Goal: Find contact information: Find contact information

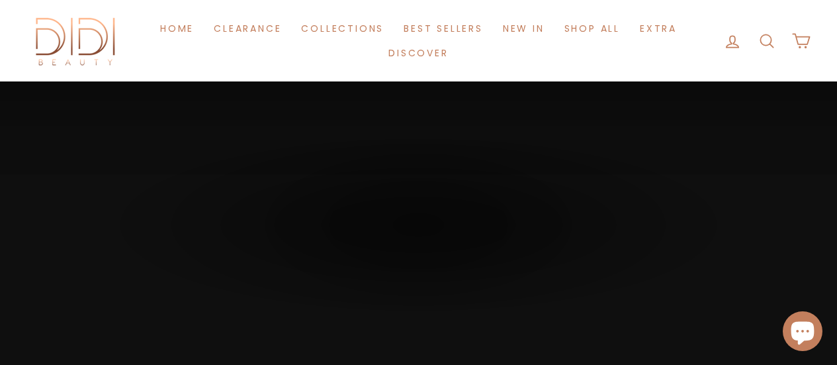
scroll to position [2210, 0]
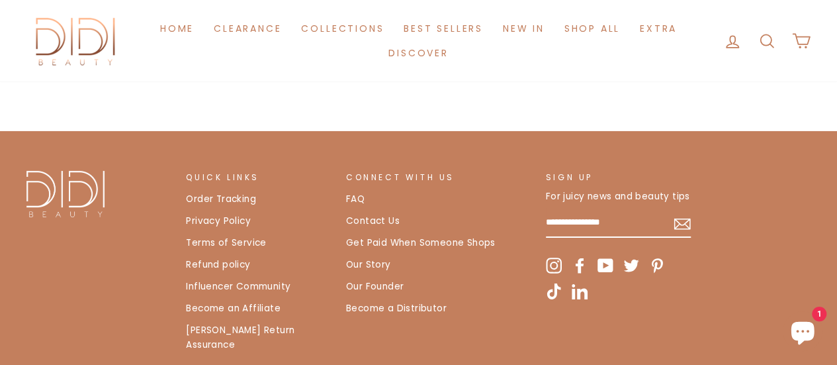
click at [370, 222] on link "Contact Us" at bounding box center [373, 221] width 54 height 20
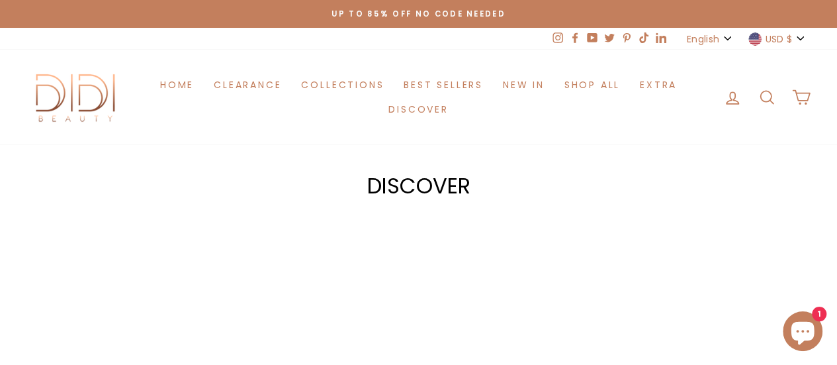
click at [662, 255] on div at bounding box center [684, 355] width 259 height 259
click at [797, 35] on button "USD $" at bounding box center [778, 39] width 66 height 22
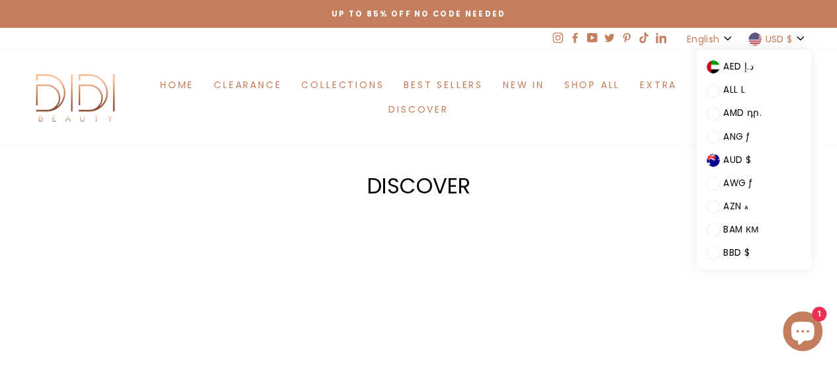
click at [659, 257] on div at bounding box center [684, 355] width 259 height 259
